Goal: Task Accomplishment & Management: Use online tool/utility

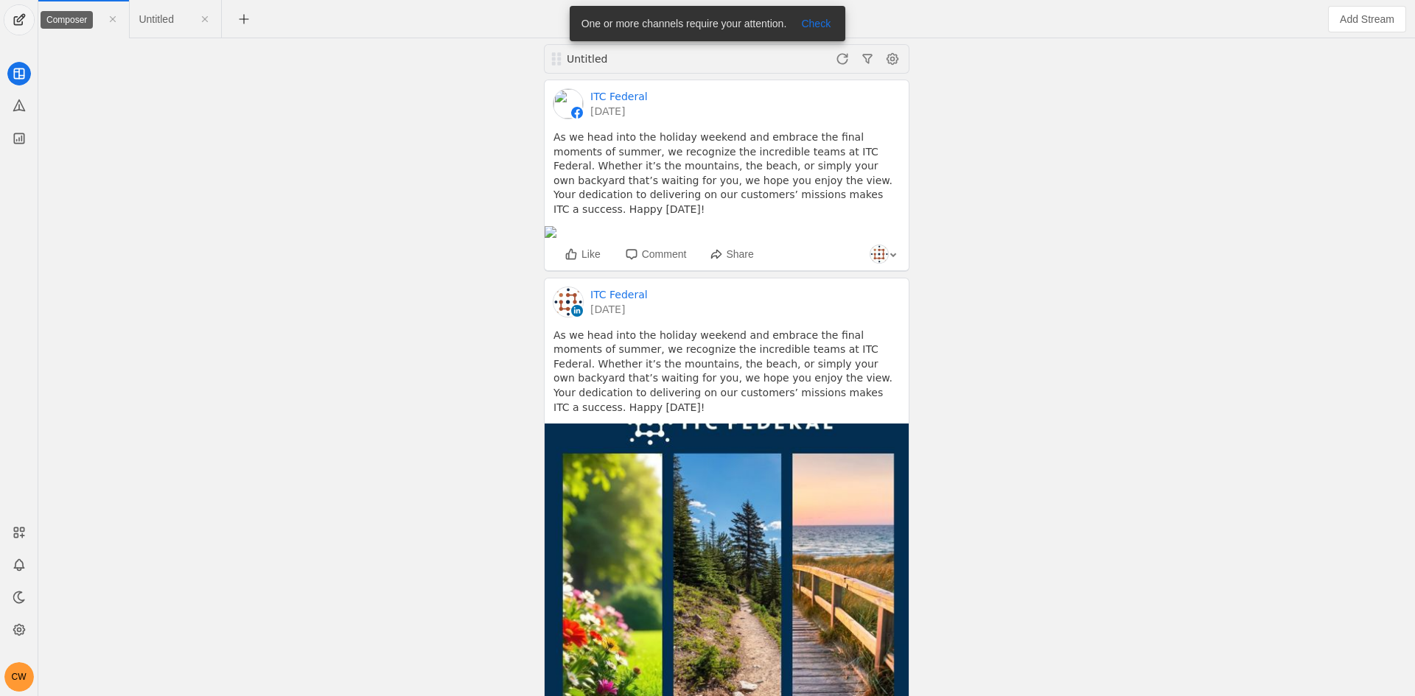
click at [15, 19] on span "undefined" at bounding box center [18, 19] width 29 height 29
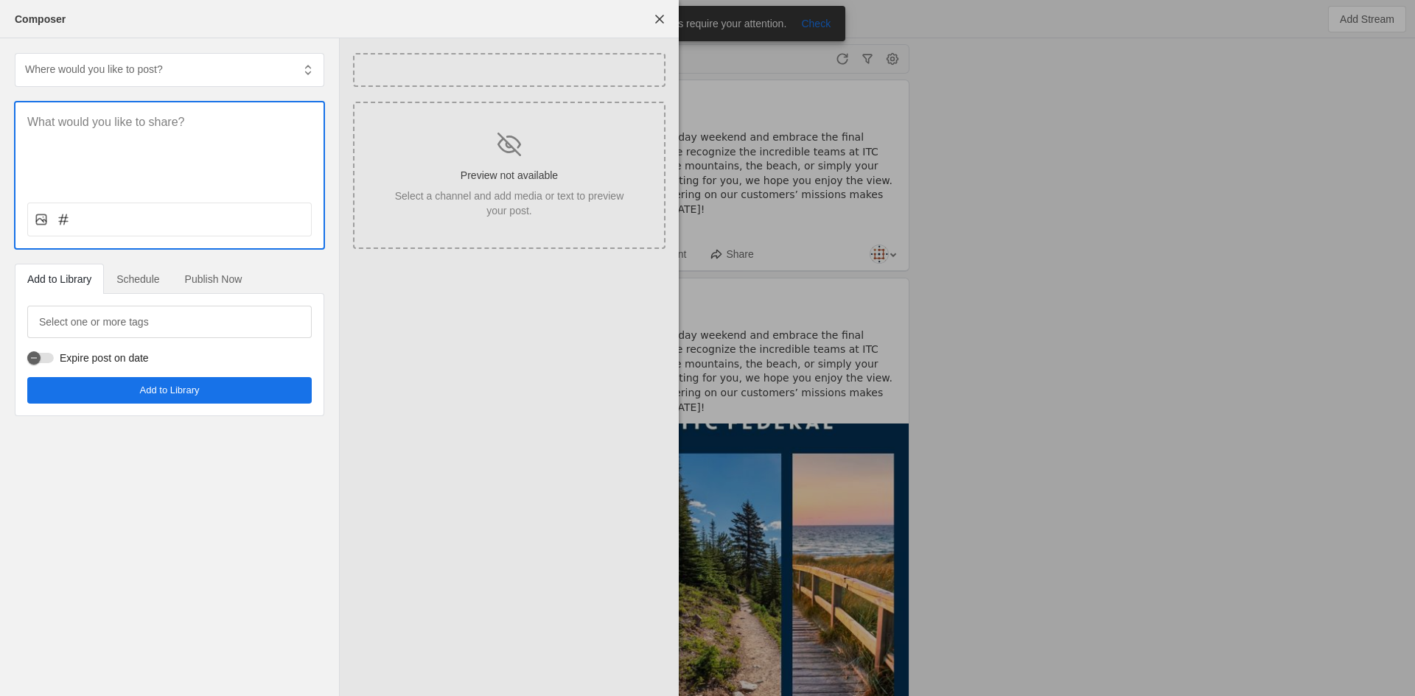
drag, startPoint x: 210, startPoint y: 133, endPoint x: 200, endPoint y: 126, distance: 11.7
click at [207, 132] on div at bounding box center [169, 146] width 308 height 88
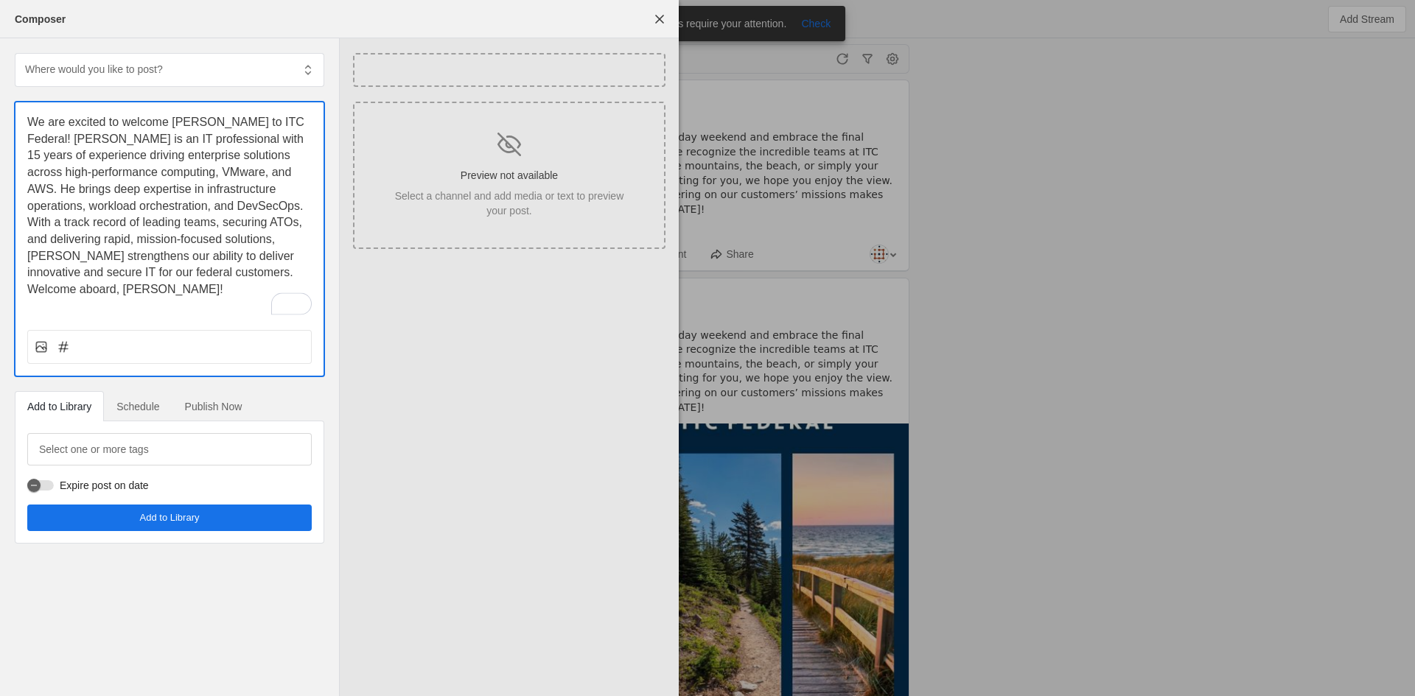
click at [147, 407] on span "Schedule" at bounding box center [137, 407] width 43 height 10
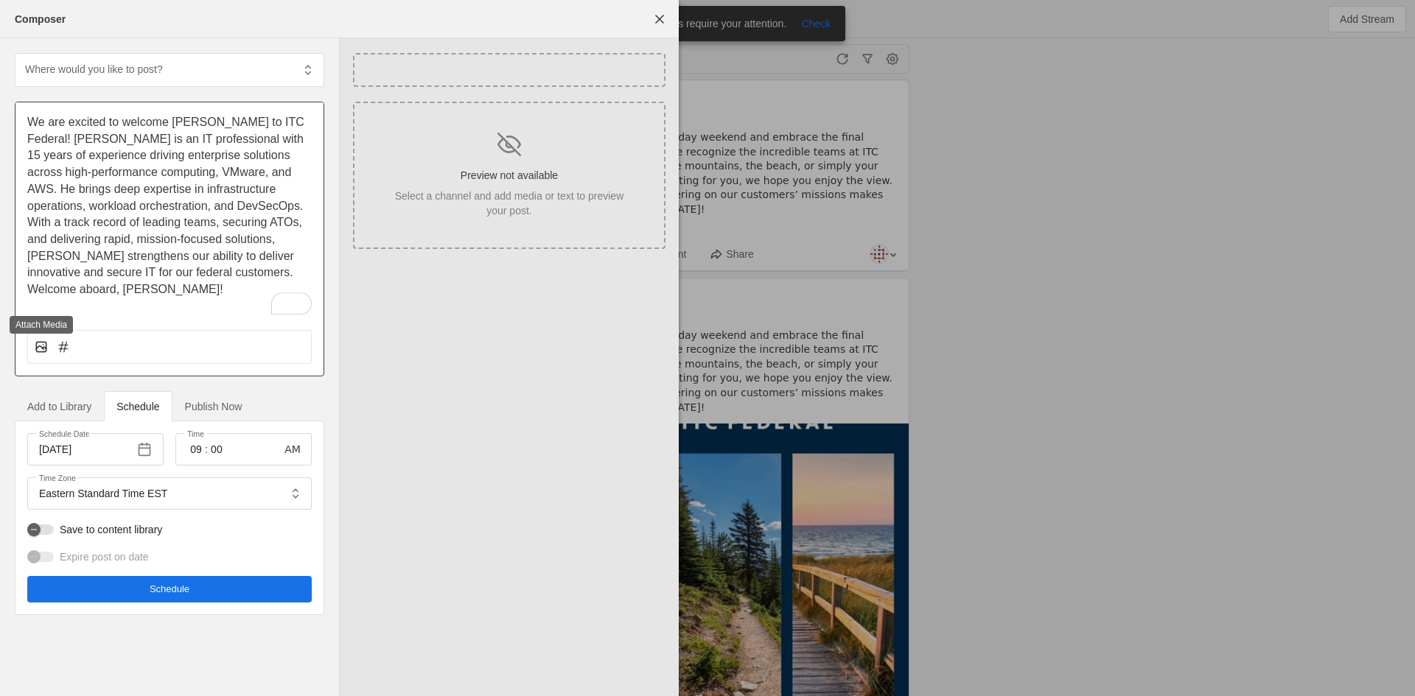
click at [37, 342] on rect at bounding box center [41, 347] width 10 height 10
click at [0, 0] on input "file" at bounding box center [0, 0] width 0 height 0
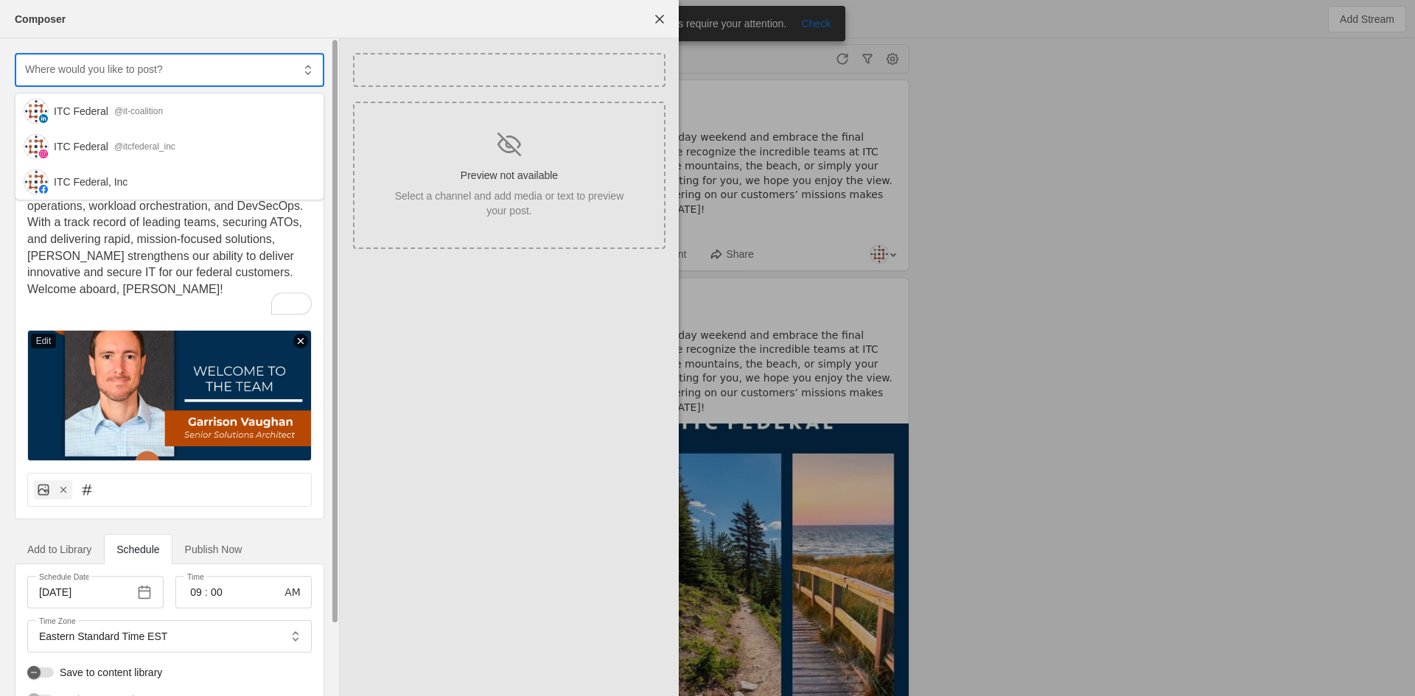
click at [119, 70] on input "text" at bounding box center [158, 69] width 268 height 18
click at [103, 108] on div "ITC Federal" at bounding box center [81, 111] width 55 height 15
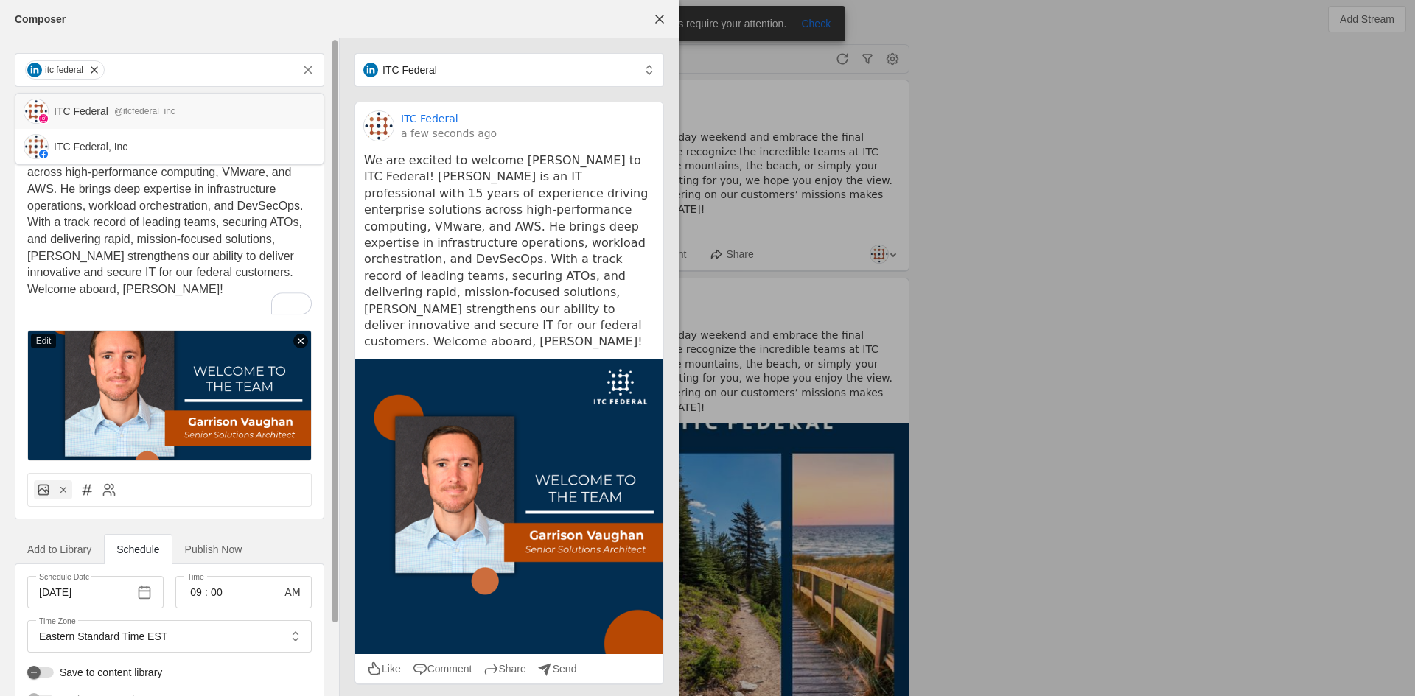
click at [119, 121] on div "ITC Federal @itcfederal_inc" at bounding box center [169, 111] width 308 height 35
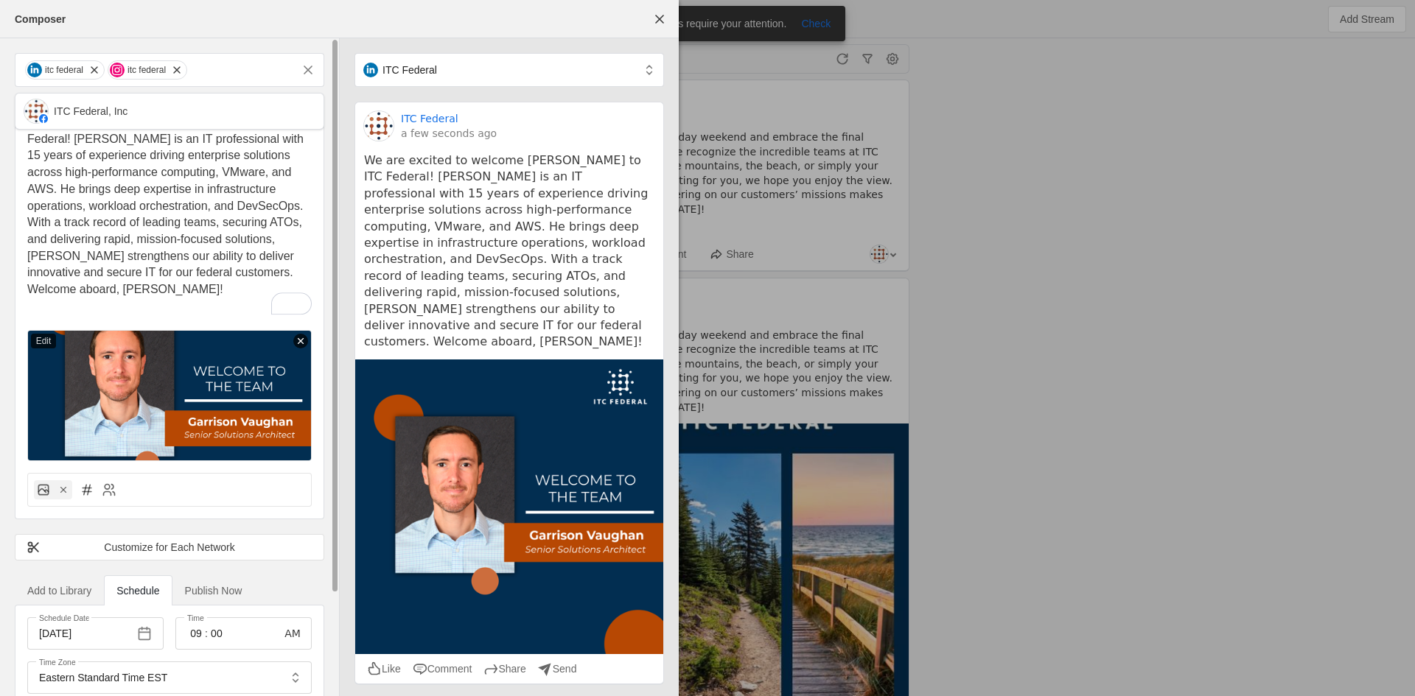
click at [119, 121] on div "ITC Federal, Inc" at bounding box center [169, 111] width 308 height 35
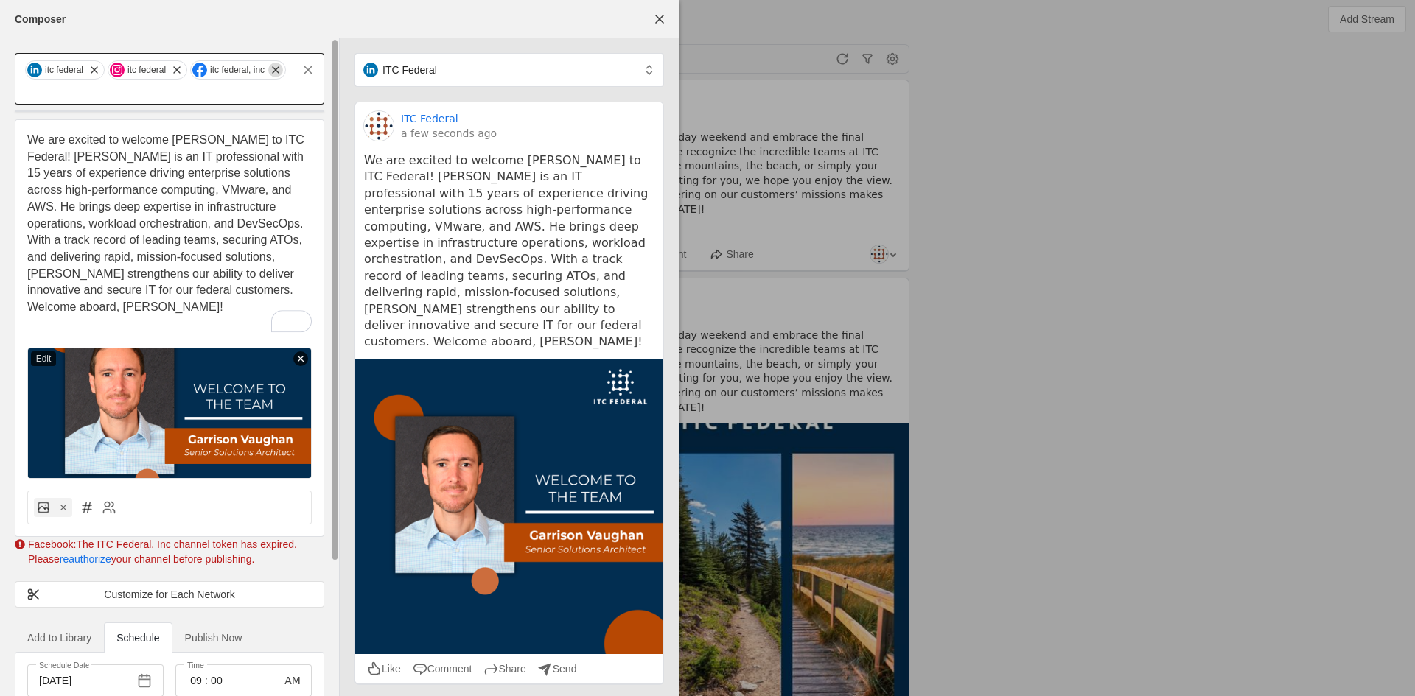
click at [279, 72] on span "undefined" at bounding box center [275, 70] width 15 height 15
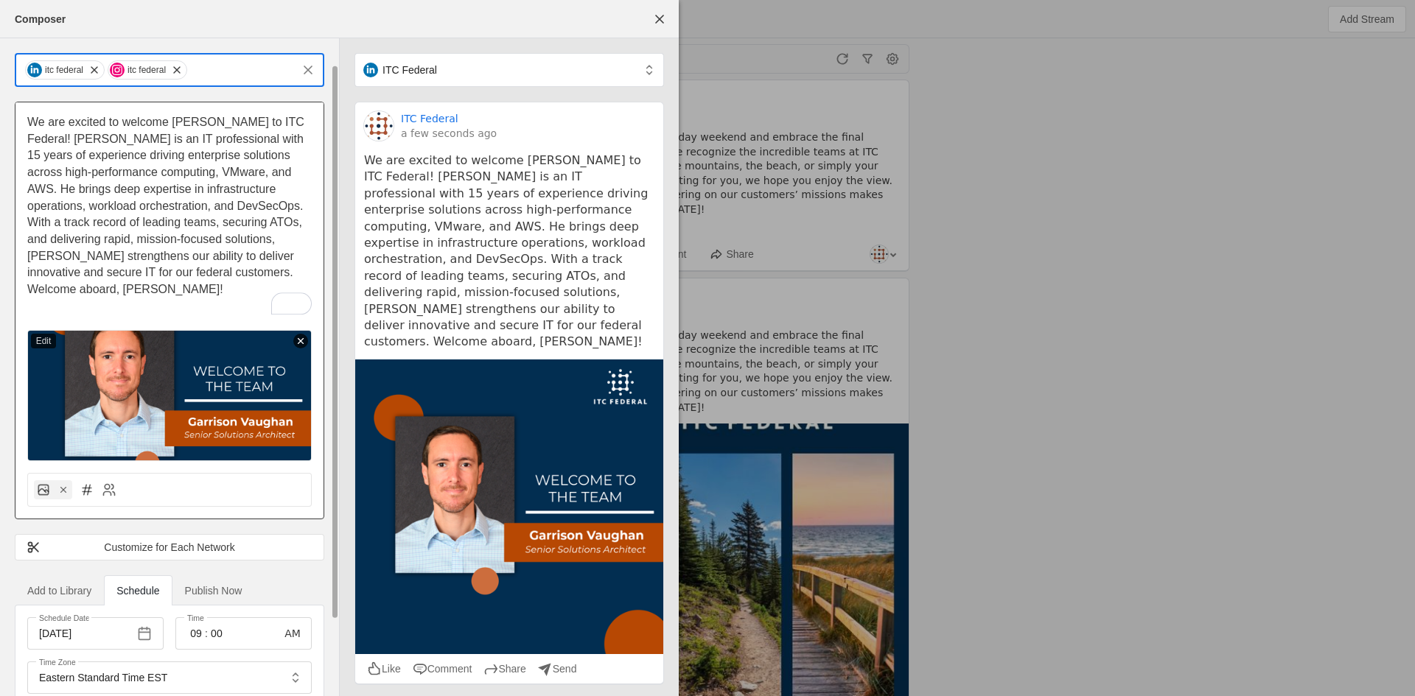
scroll to position [119, 0]
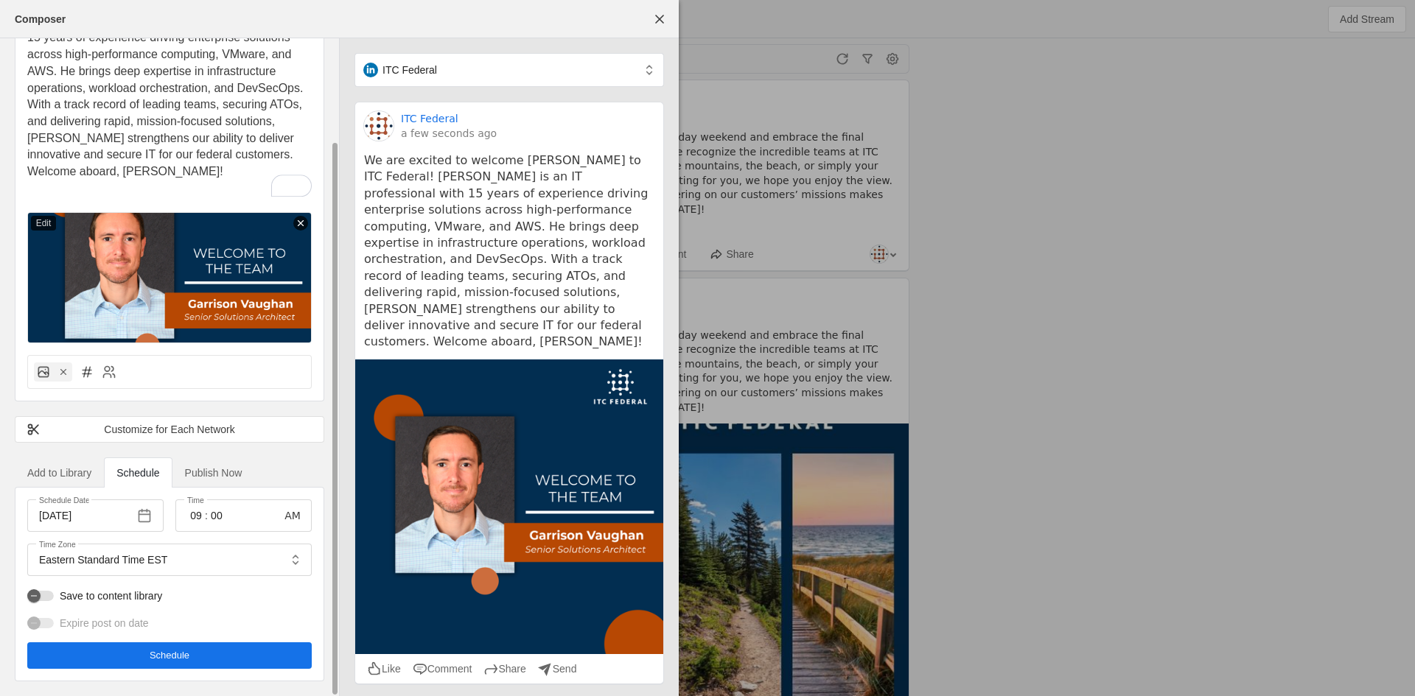
click at [231, 646] on span "undefined" at bounding box center [169, 656] width 284 height 27
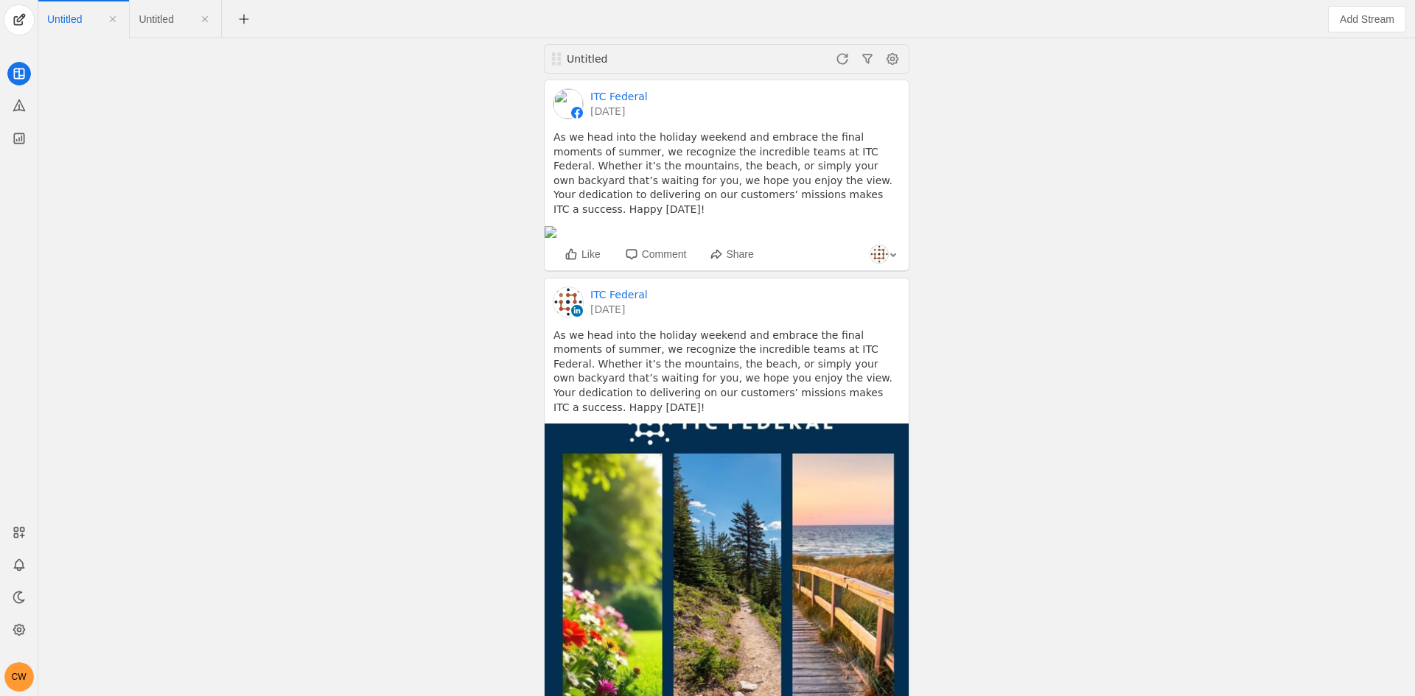
click at [165, 14] on span "Untitled" at bounding box center [156, 19] width 35 height 10
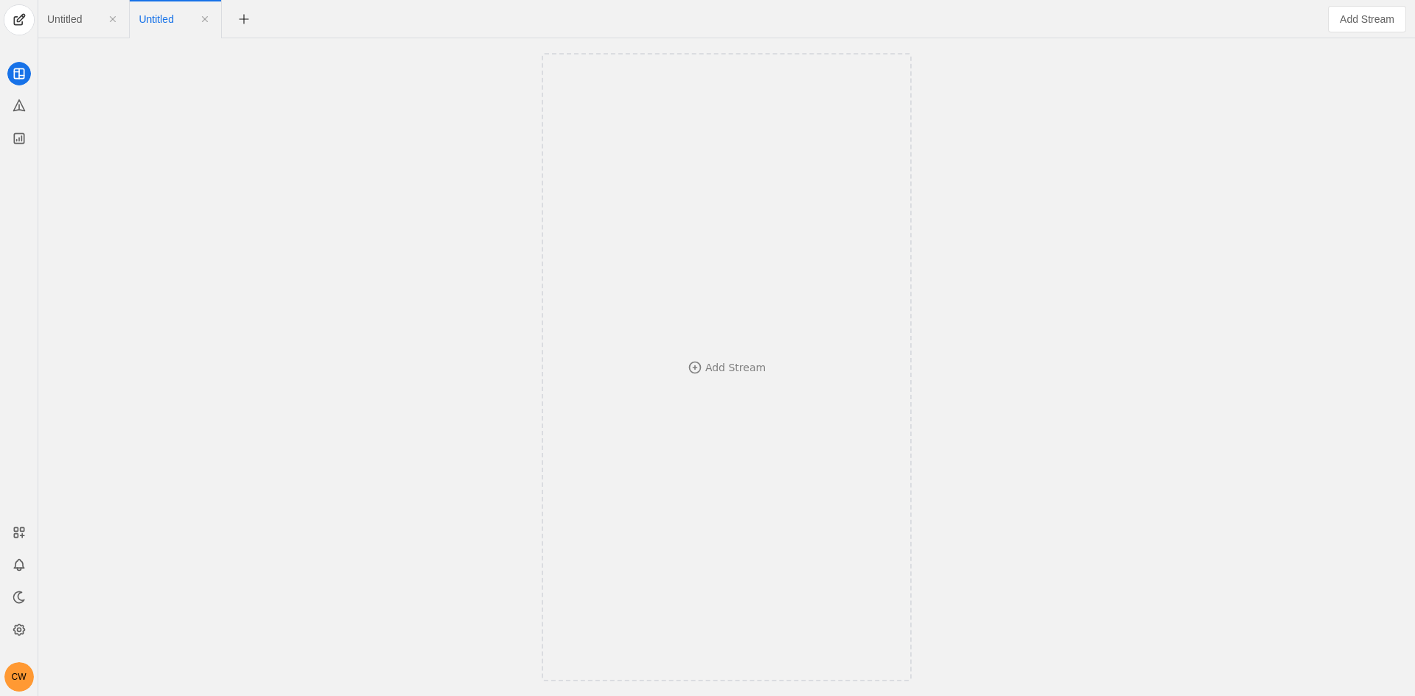
click at [81, 15] on span "Untitled" at bounding box center [64, 19] width 35 height 10
